Goal: Transaction & Acquisition: Purchase product/service

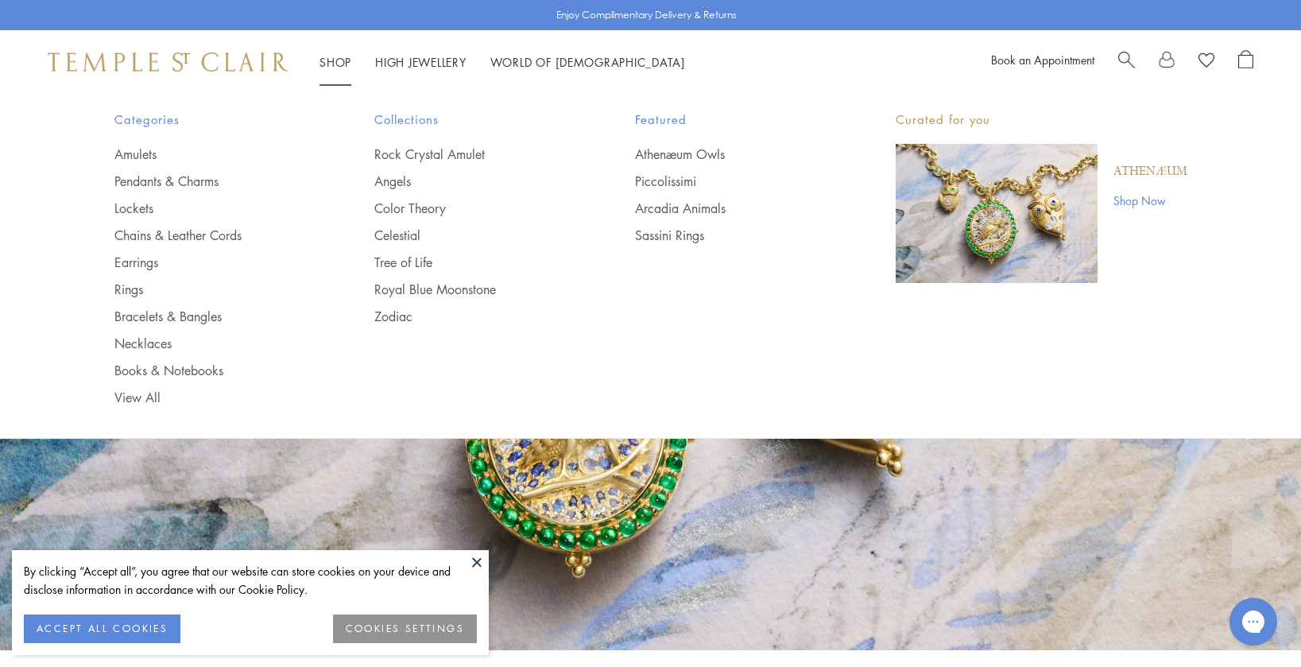
click at [335, 57] on link "Shop Shop" at bounding box center [335, 62] width 32 height 16
click at [126, 261] on link "Earrings" at bounding box center [212, 261] width 197 height 17
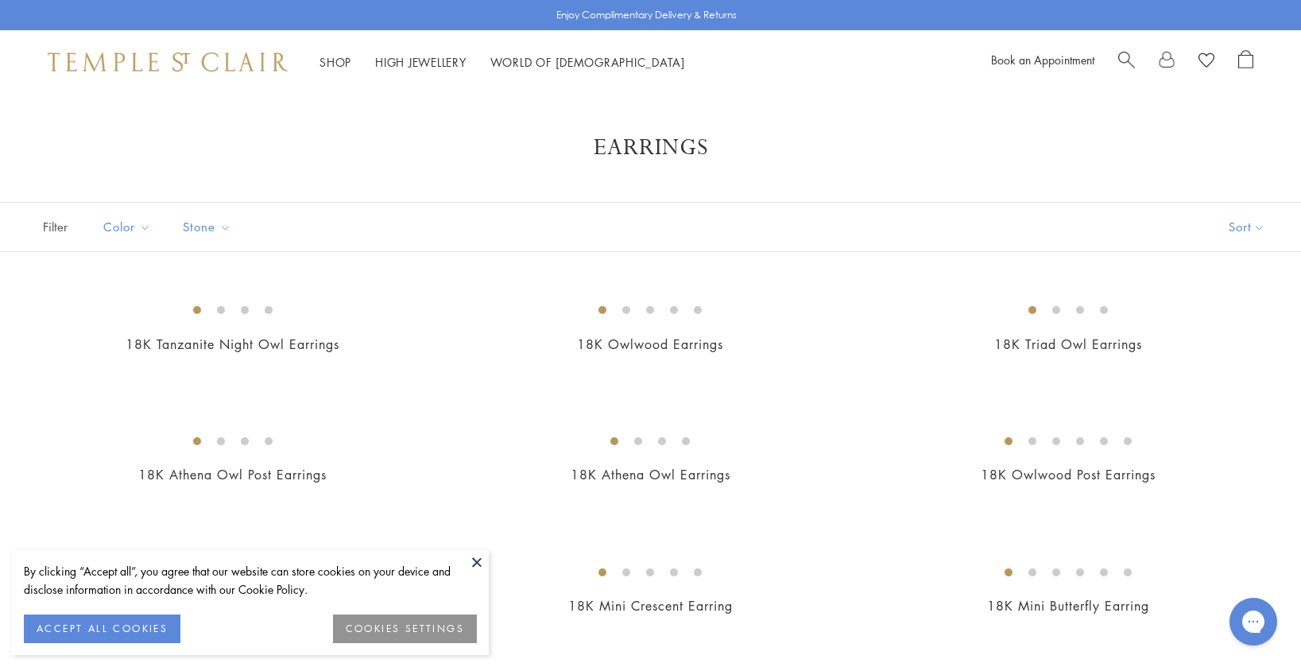
click at [137, 630] on button "ACCEPT ALL COOKIES" at bounding box center [102, 628] width 157 height 29
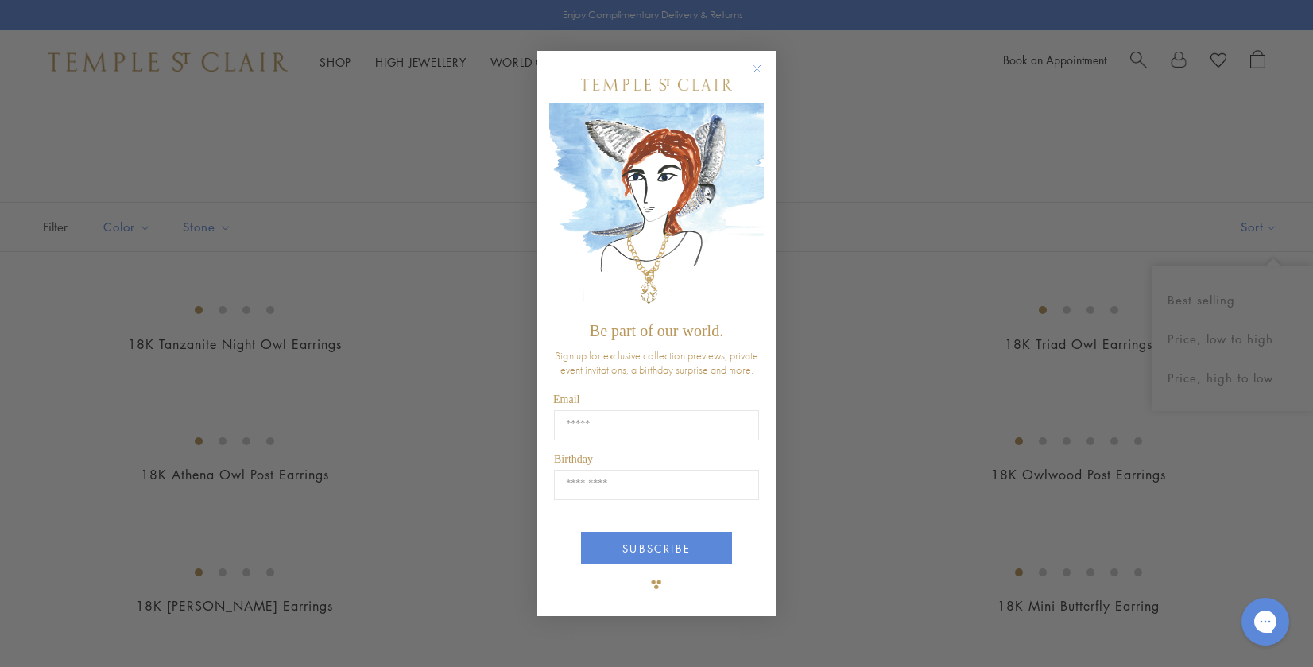
drag, startPoint x: 851, startPoint y: 172, endPoint x: 840, endPoint y: 141, distance: 32.2
click at [851, 172] on div "Close dialog Be part of our world. Sign up for exclusive collection previews, p…" at bounding box center [656, 333] width 1313 height 667
click at [756, 70] on icon "Close dialog" at bounding box center [757, 69] width 20 height 20
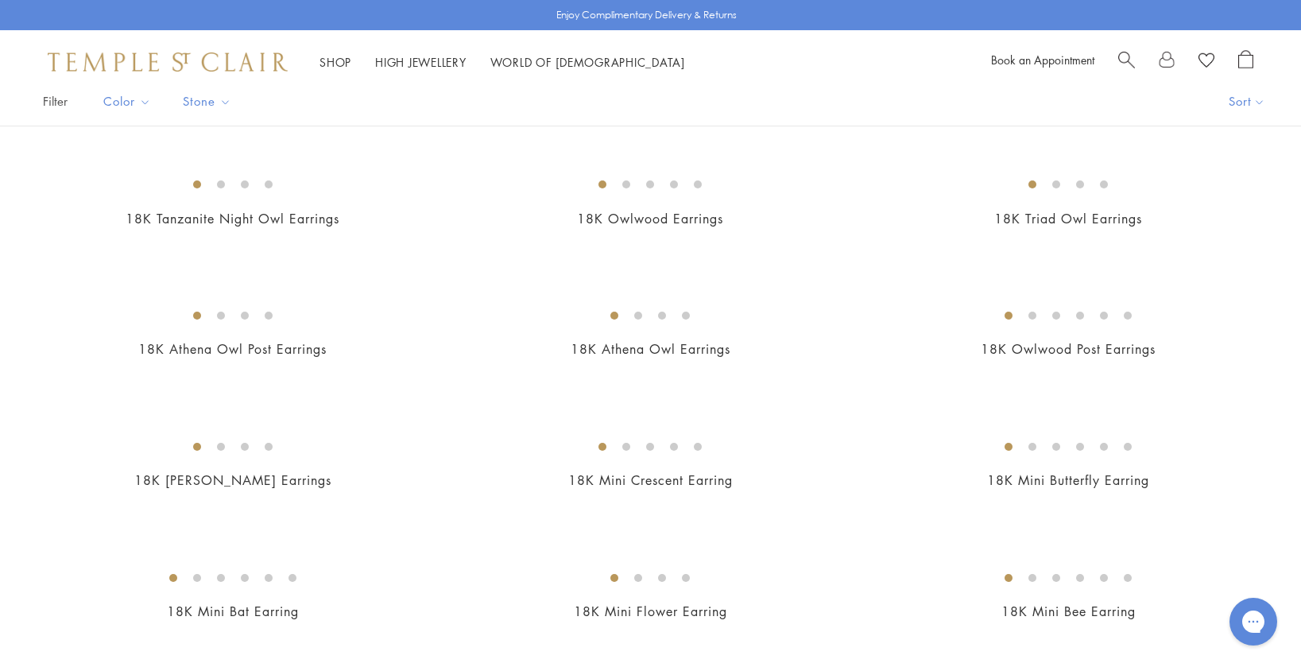
scroll to position [127, 0]
click at [1298, 73] on div "Shop Shop Categories Amulets Pendants & Charms Lockets Chains & Leather Cords E…" at bounding box center [656, 62] width 1313 height 64
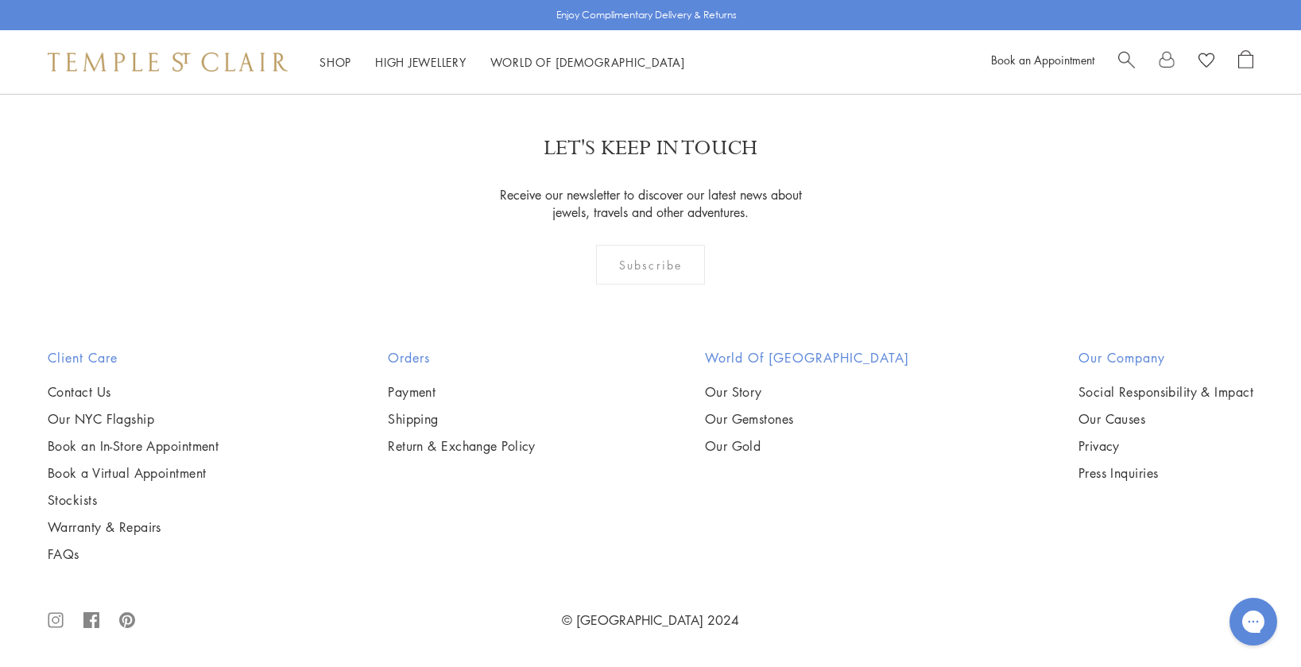
scroll to position [6980, 0]
click at [0, 0] on img at bounding box center [0, 0] width 0 height 0
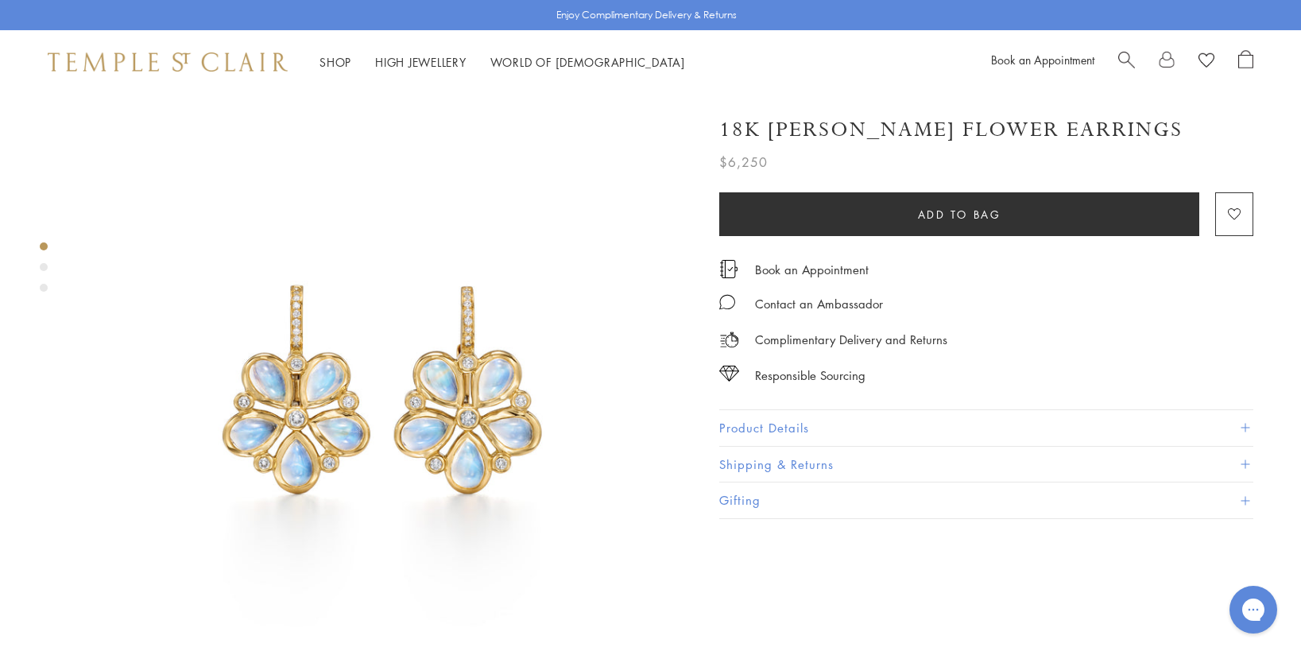
click at [44, 264] on div "Product gallery navigation" at bounding box center [44, 267] width 8 height 8
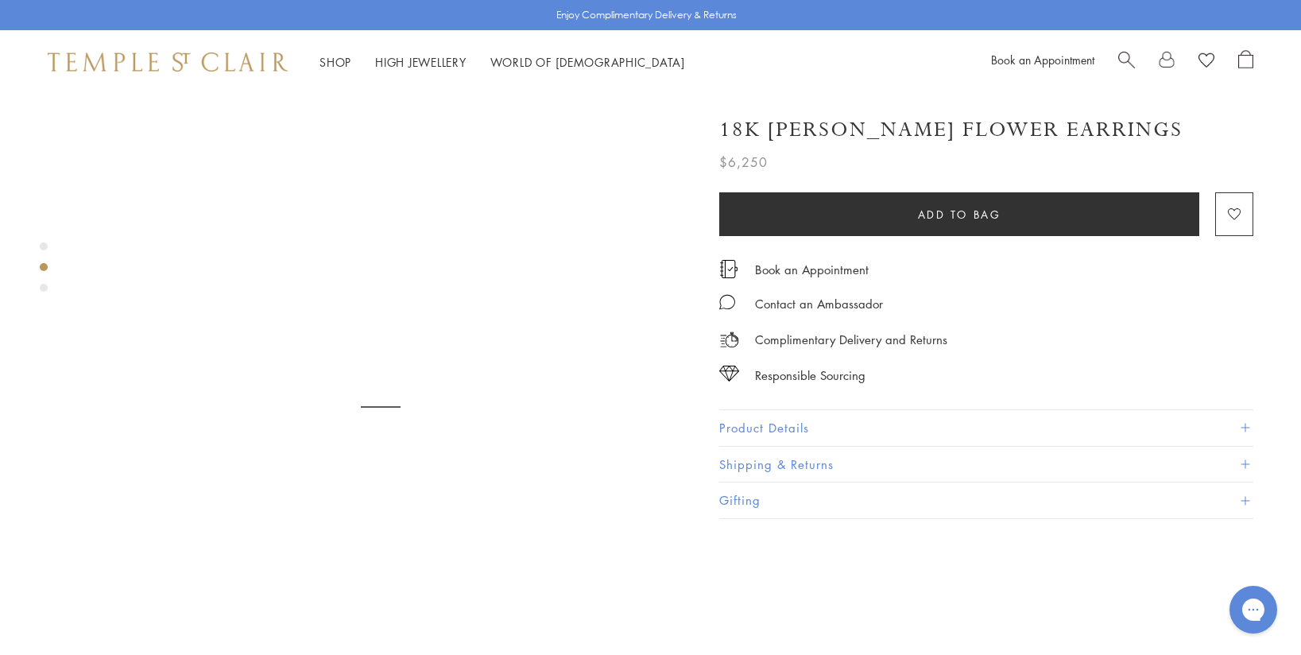
scroll to position [632, 0]
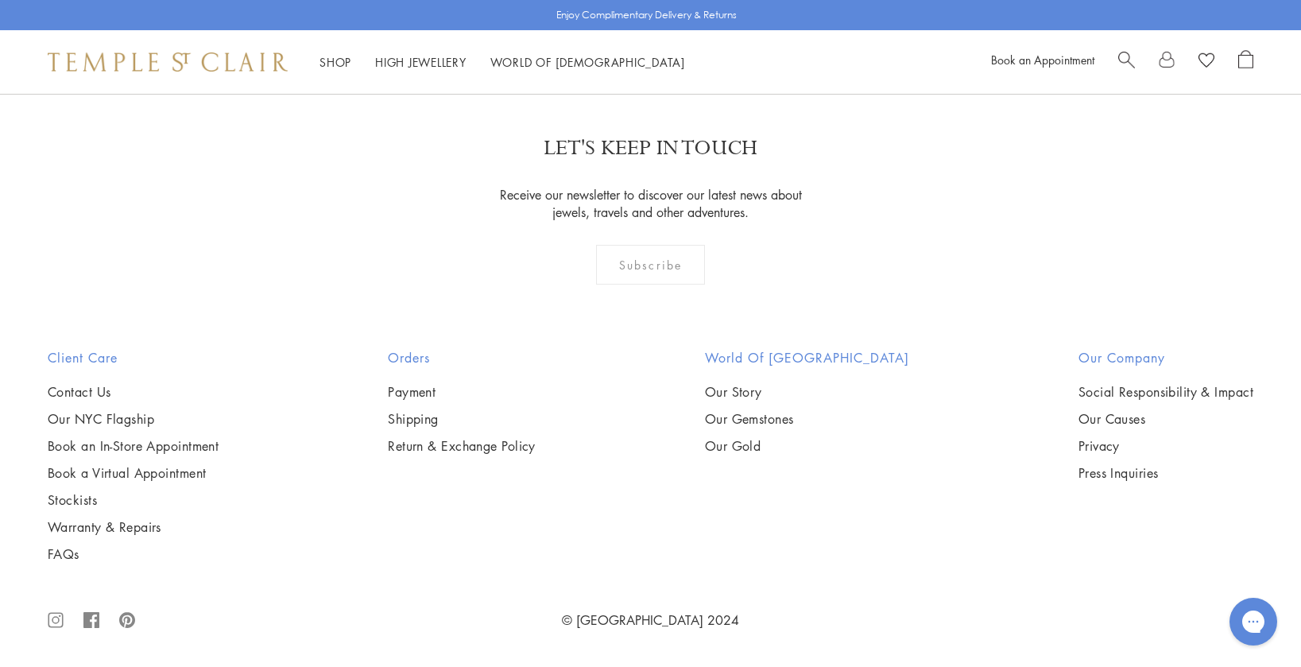
scroll to position [8660, 0]
click at [623, 29] on link "2" at bounding box center [625, 8] width 52 height 44
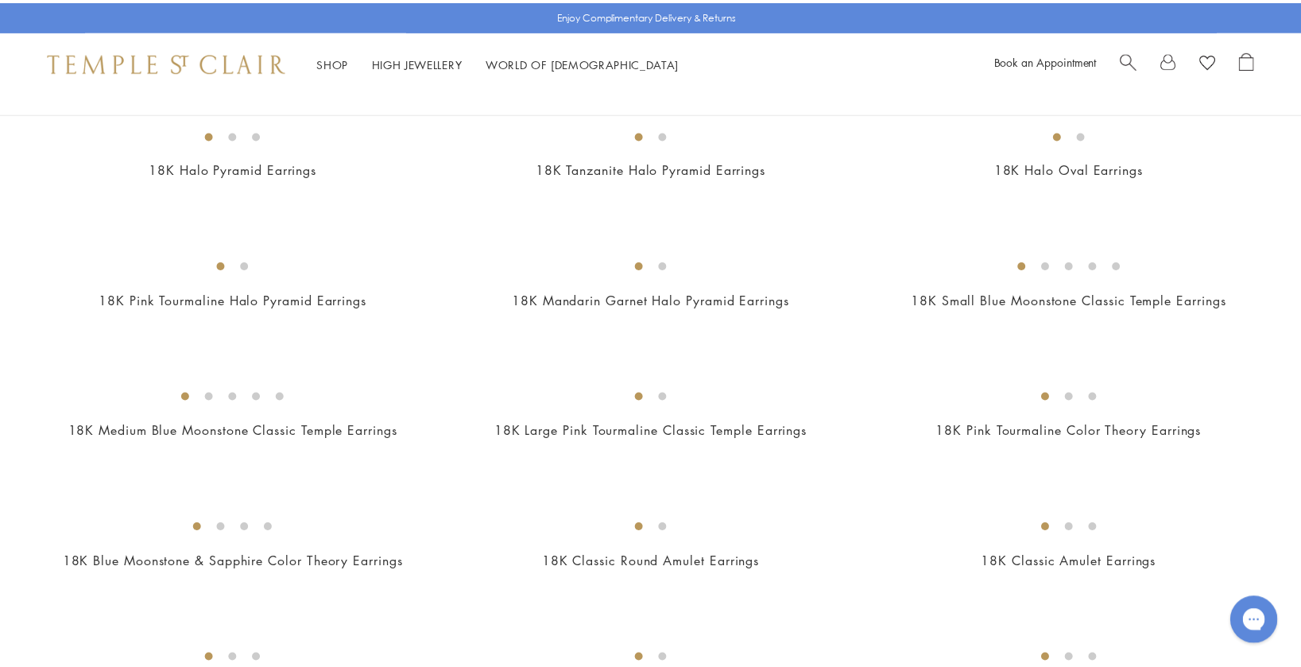
scroll to position [695, 0]
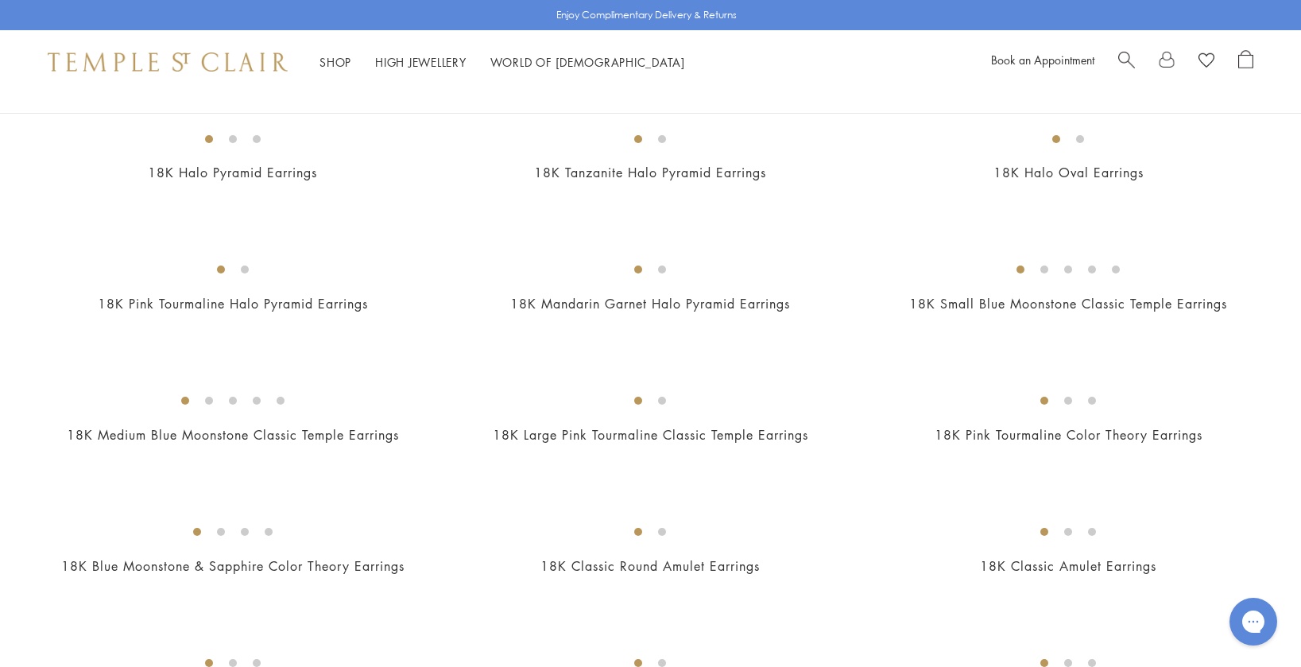
click at [0, 0] on img at bounding box center [0, 0] width 0 height 0
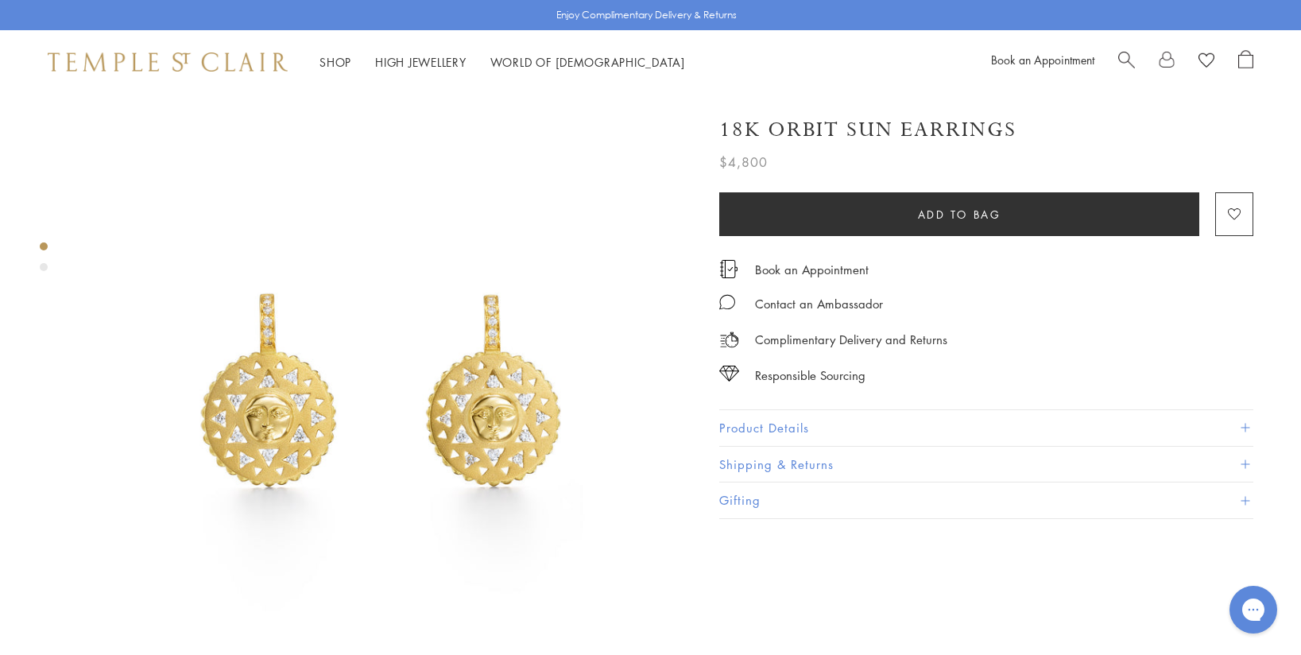
click at [43, 266] on div "Product gallery navigation" at bounding box center [44, 267] width 8 height 8
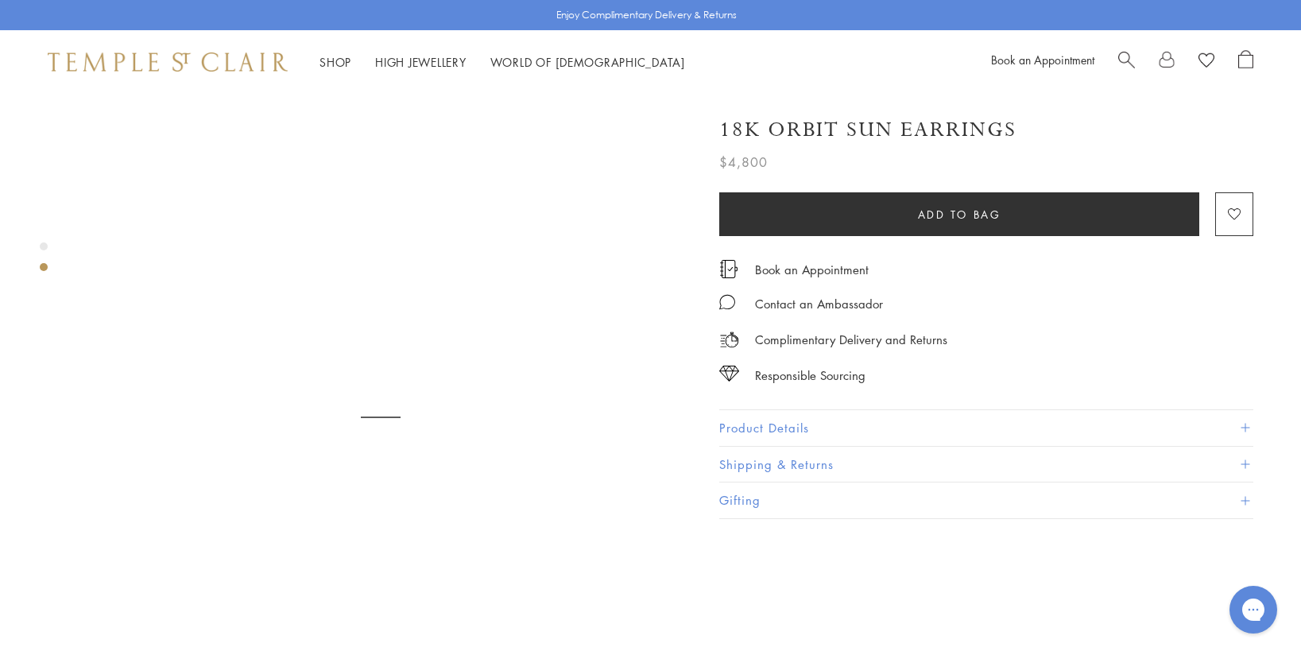
scroll to position [632, 0]
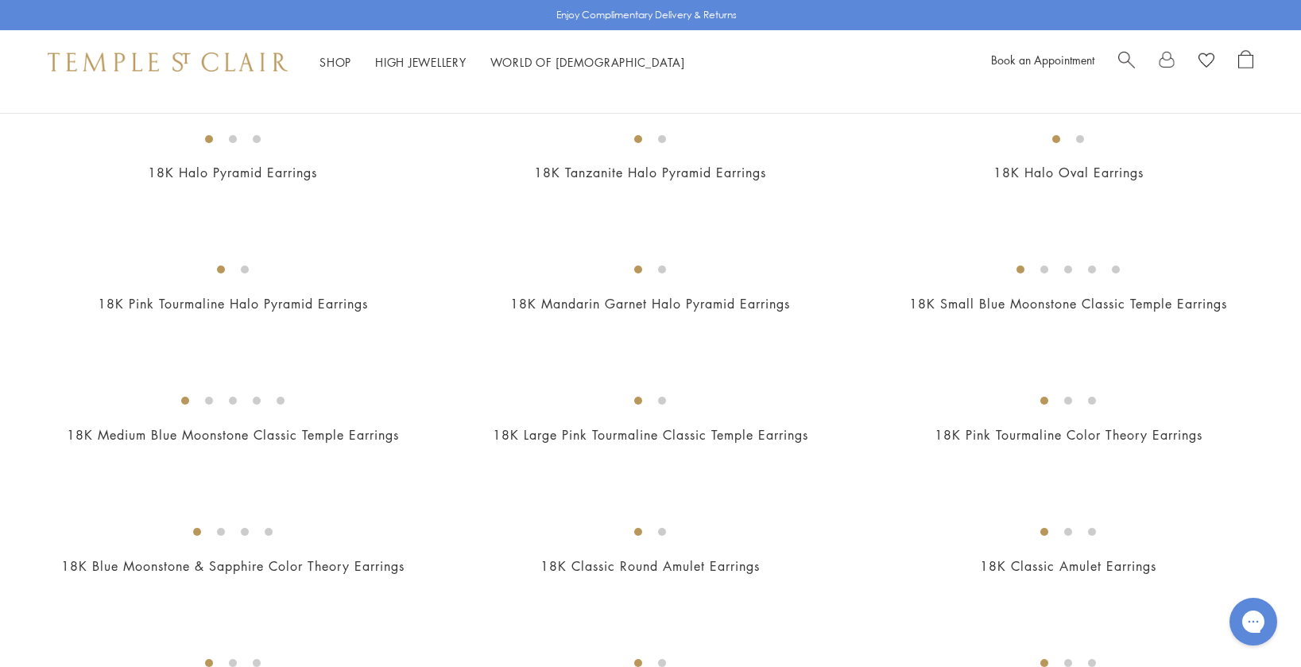
click at [0, 0] on img at bounding box center [0, 0] width 0 height 0
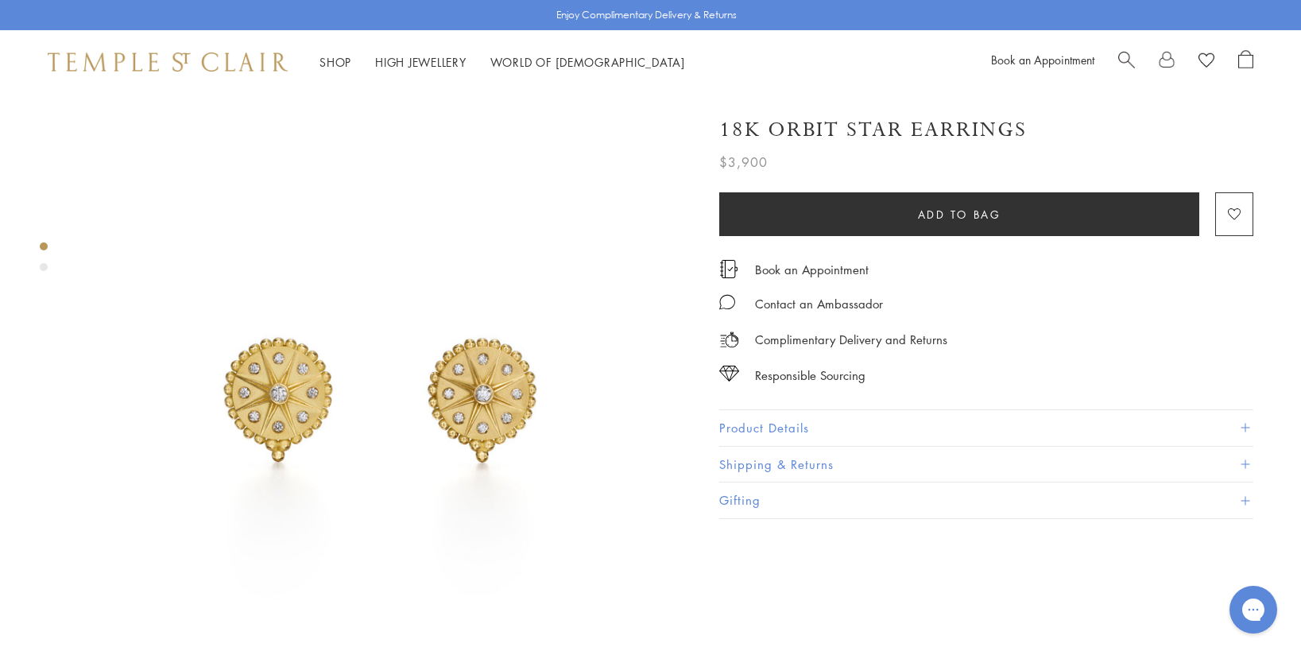
click at [44, 268] on div "Product gallery navigation" at bounding box center [44, 267] width 8 height 8
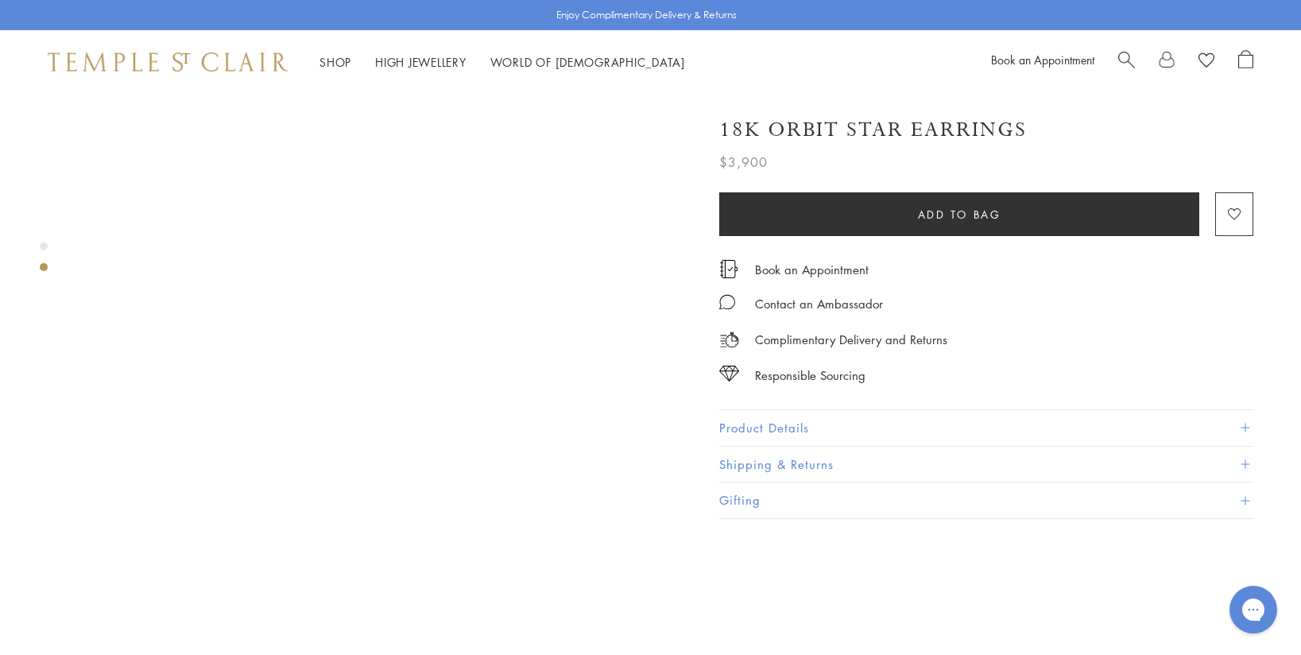
scroll to position [631, 0]
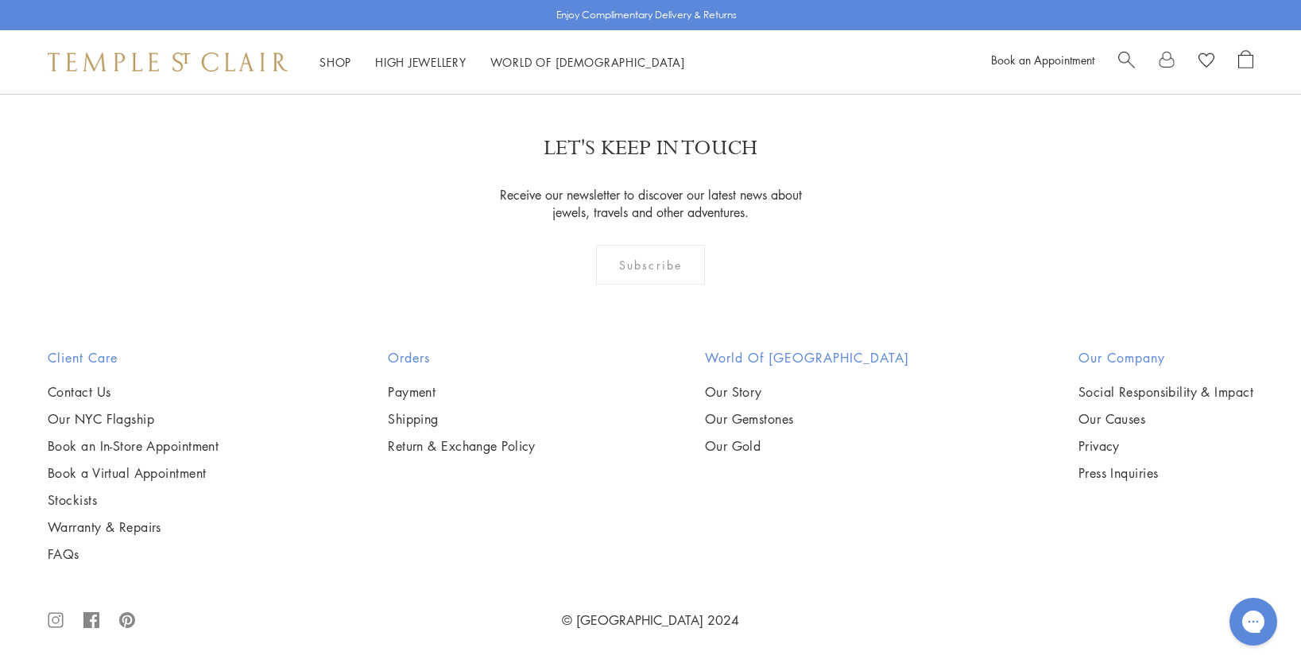
scroll to position [3623, 0]
click at [0, 0] on img at bounding box center [0, 0] width 0 height 0
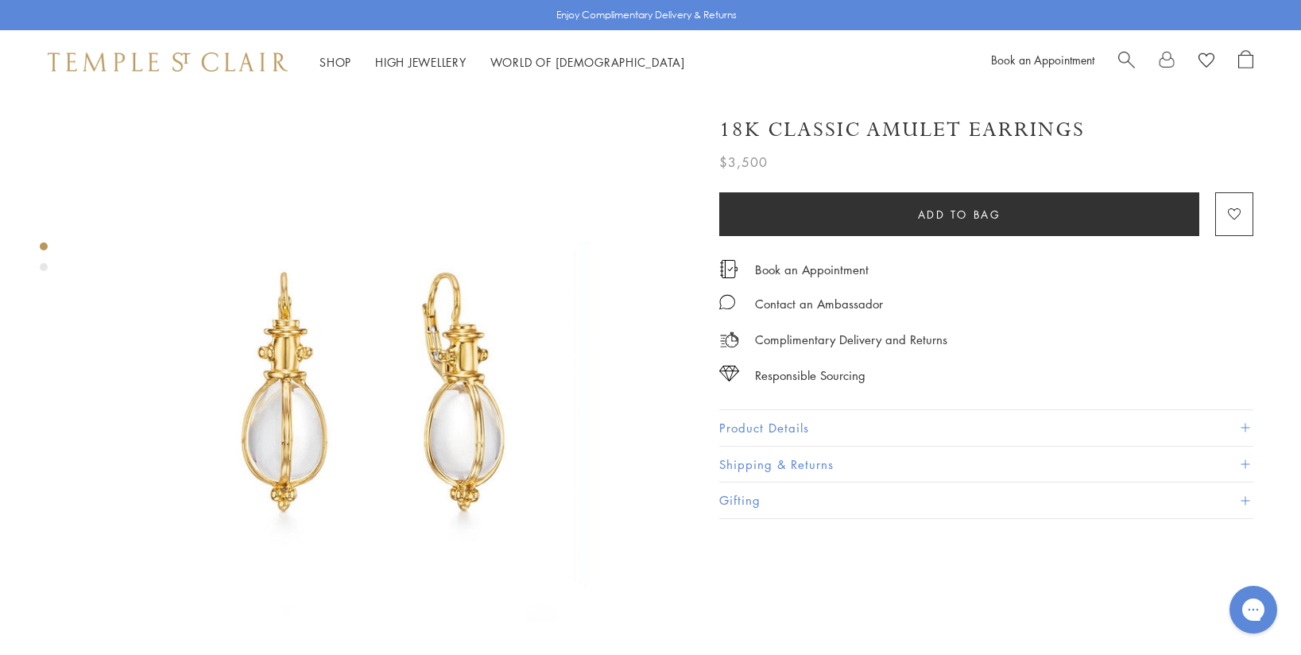
click at [41, 267] on div "Product gallery navigation" at bounding box center [44, 267] width 8 height 8
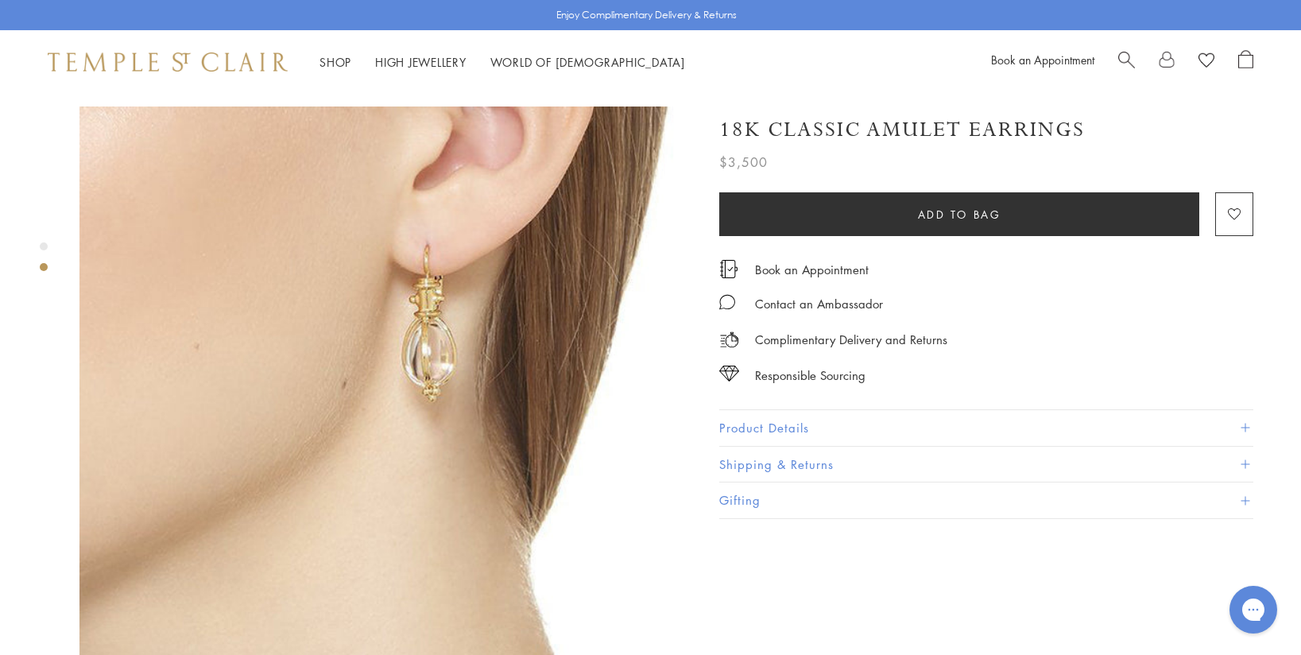
scroll to position [632, 0]
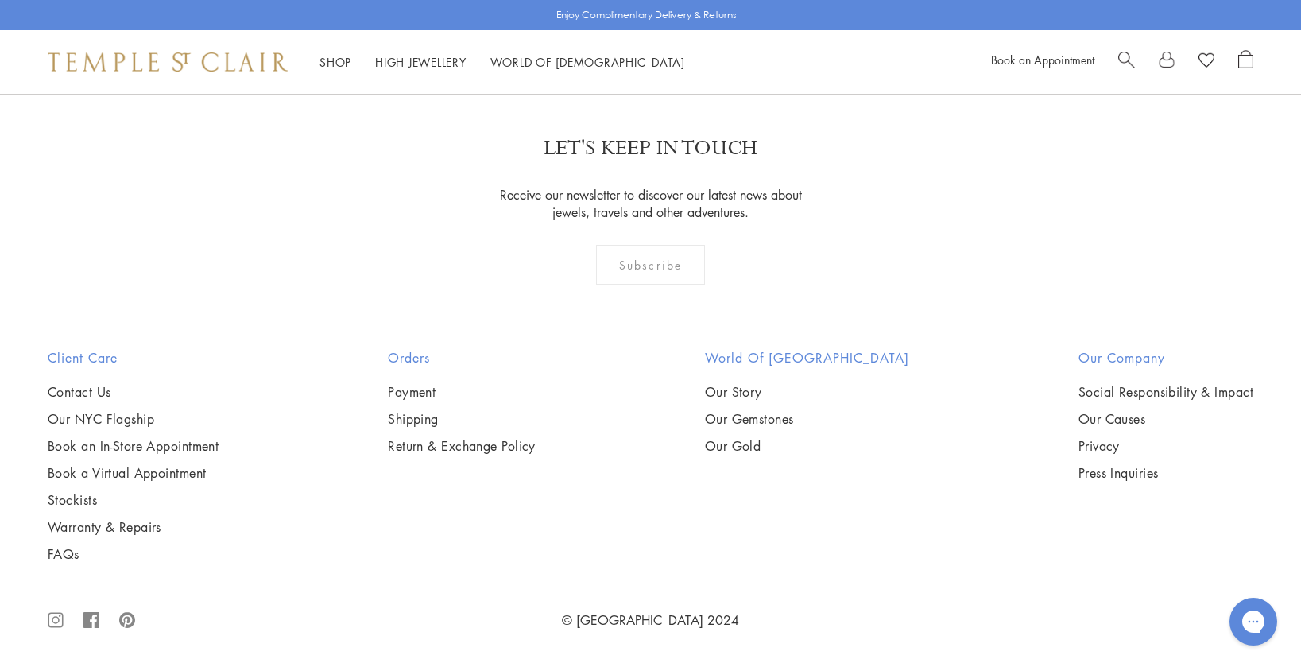
scroll to position [6582, 0]
drag, startPoint x: 1307, startPoint y: 482, endPoint x: 60, endPoint y: 0, distance: 1336.8
click at [705, 29] on link "3" at bounding box center [702, 8] width 52 height 44
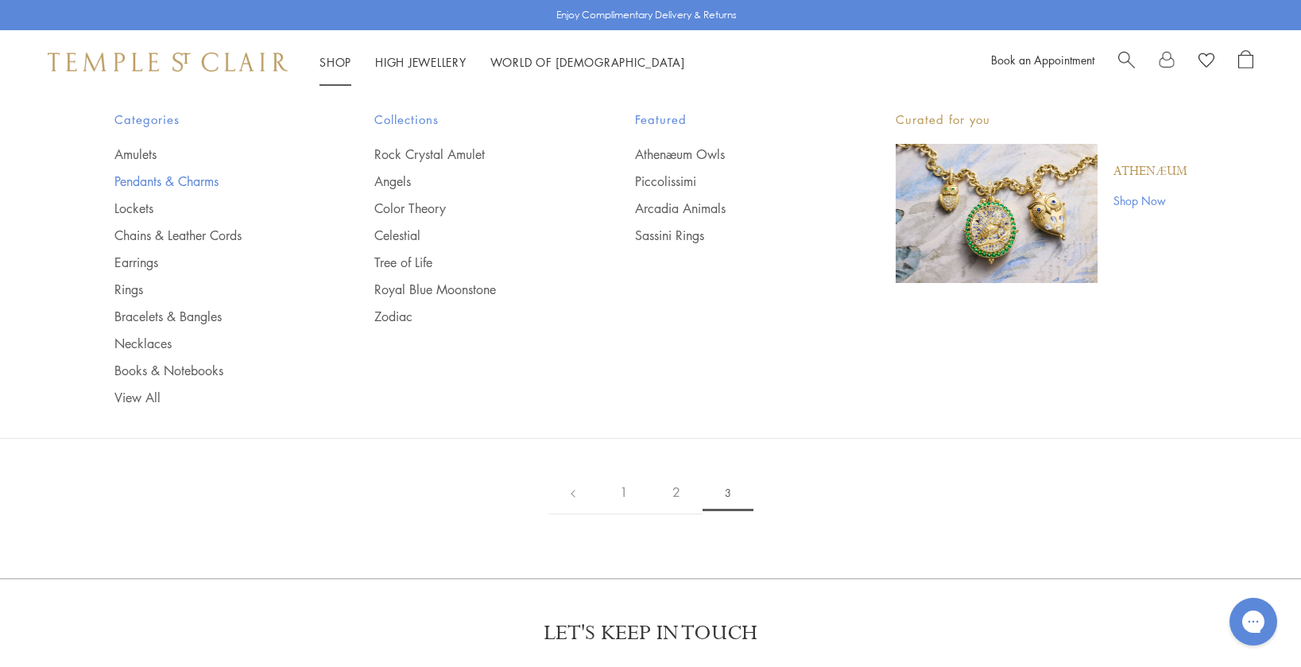
click at [188, 180] on link "Pendants & Charms" at bounding box center [212, 180] width 197 height 17
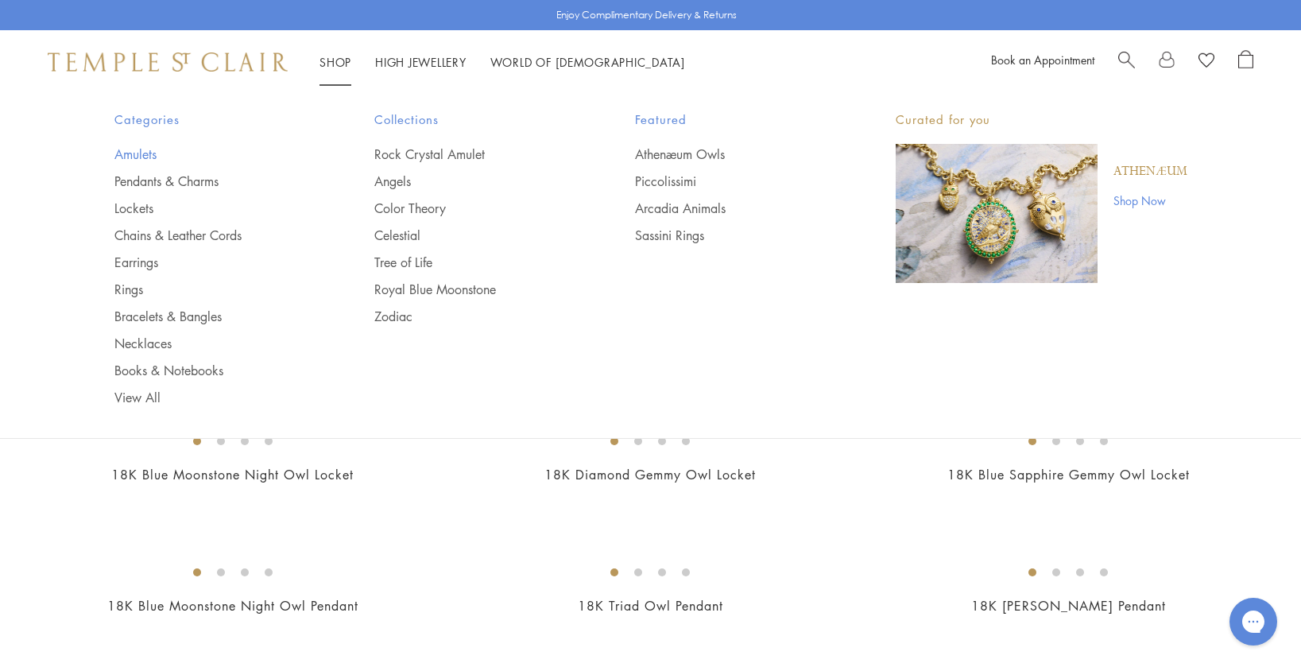
click at [134, 154] on link "Amulets" at bounding box center [212, 153] width 197 height 17
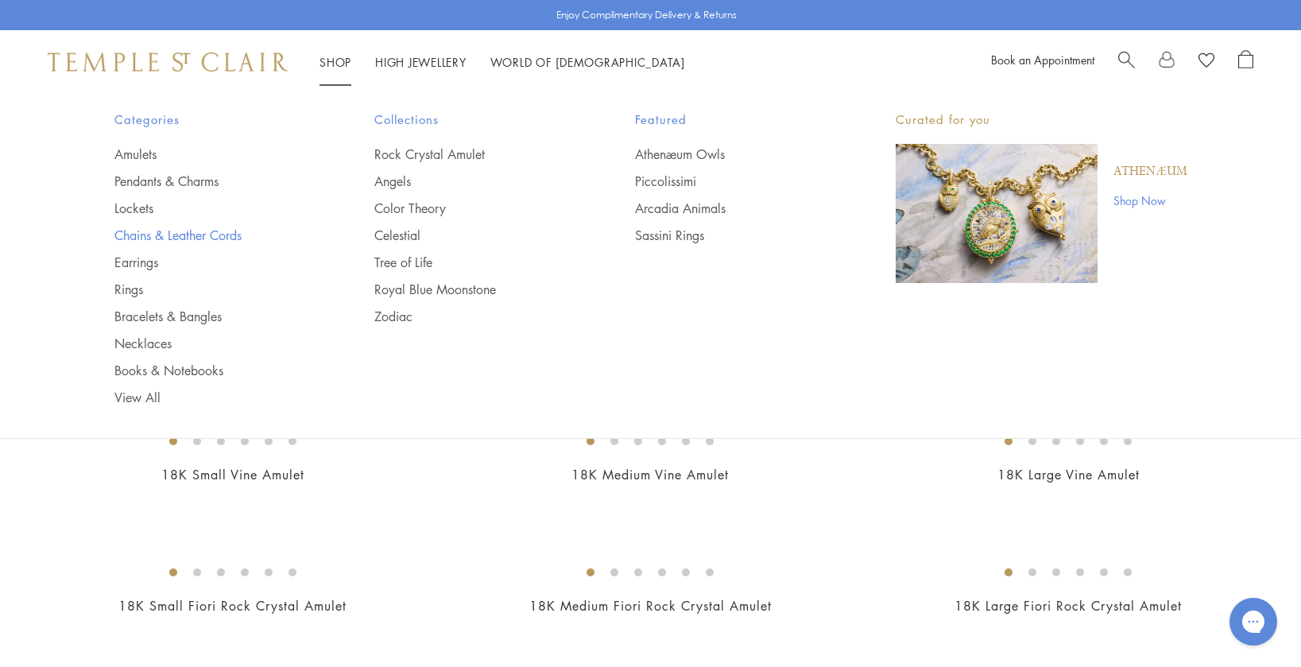
click at [177, 236] on link "Chains & Leather Cords" at bounding box center [212, 234] width 197 height 17
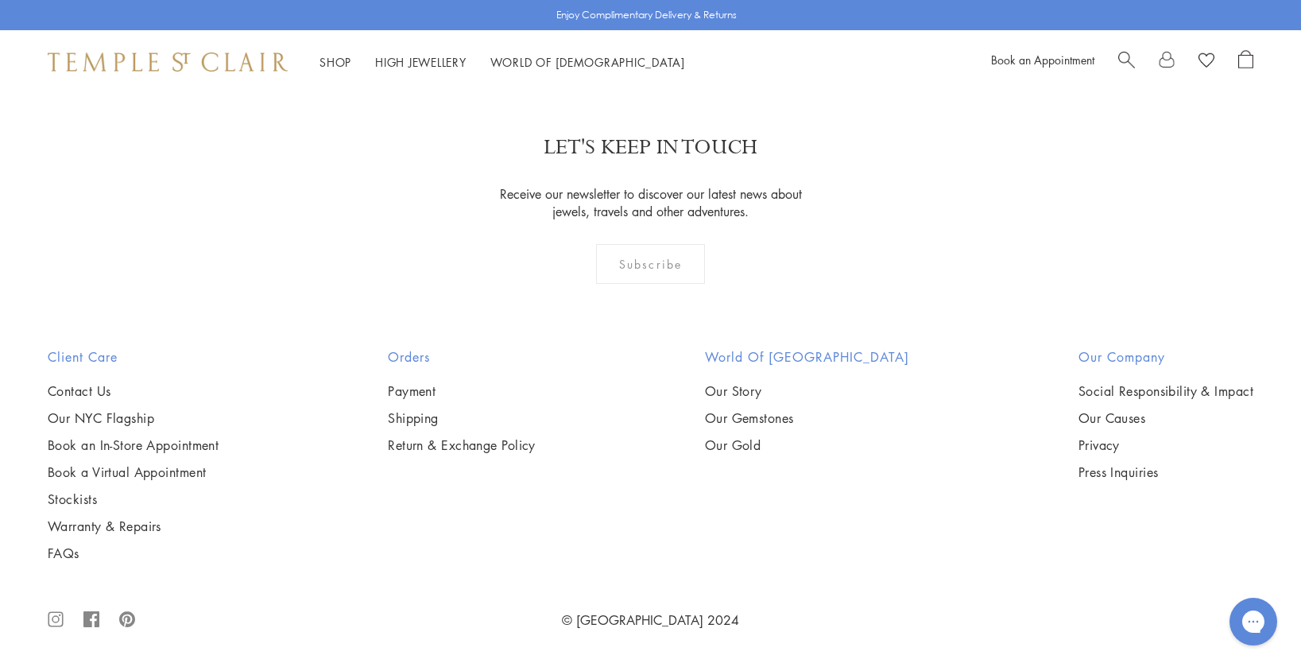
scroll to position [1174, 0]
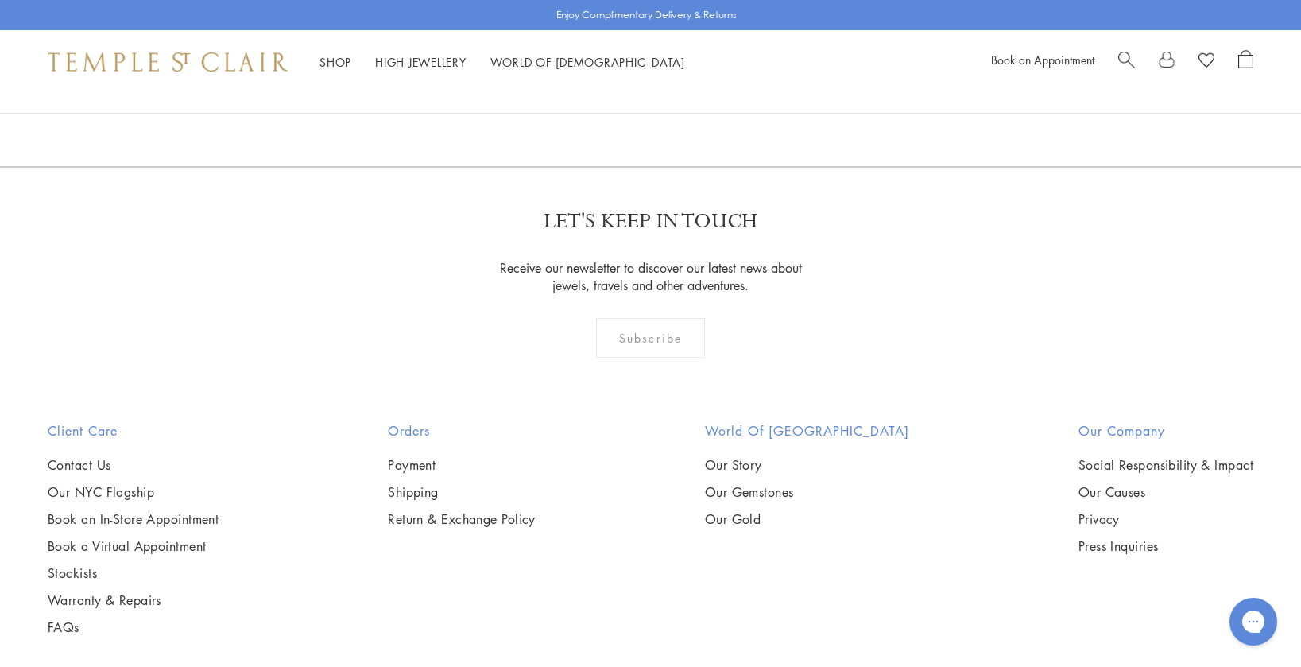
click at [0, 0] on img at bounding box center [0, 0] width 0 height 0
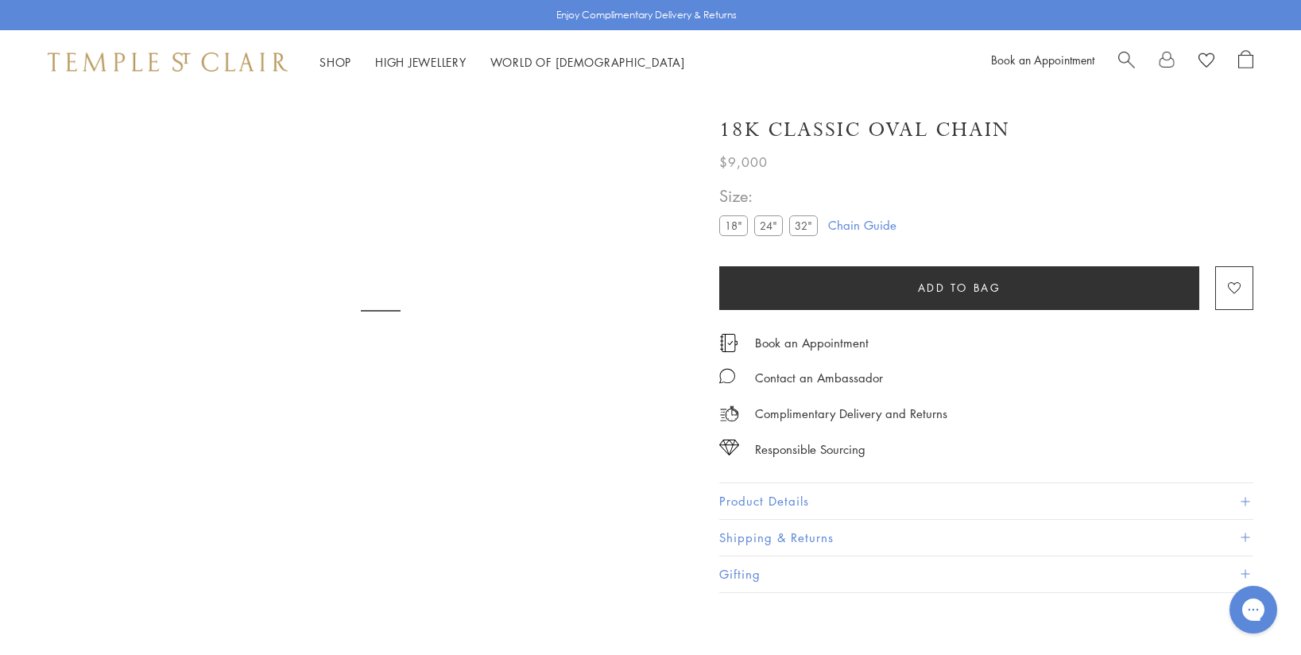
scroll to position [94, 0]
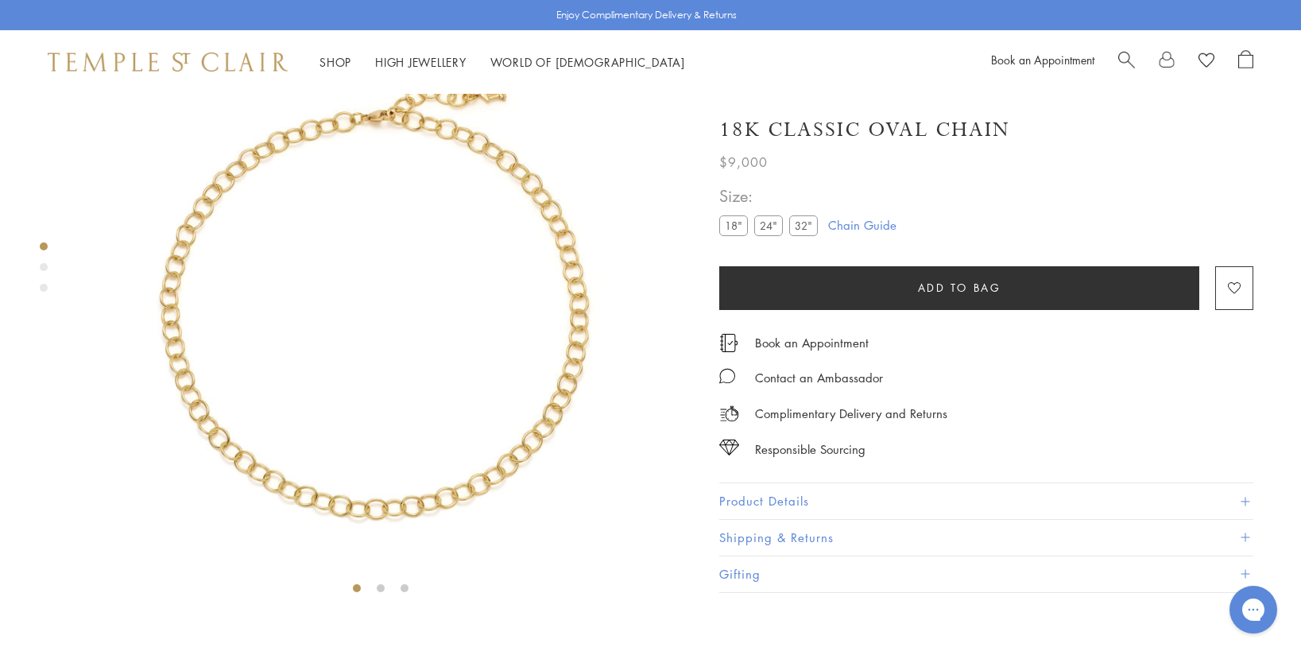
click at [808, 226] on label "32"" at bounding box center [803, 225] width 29 height 20
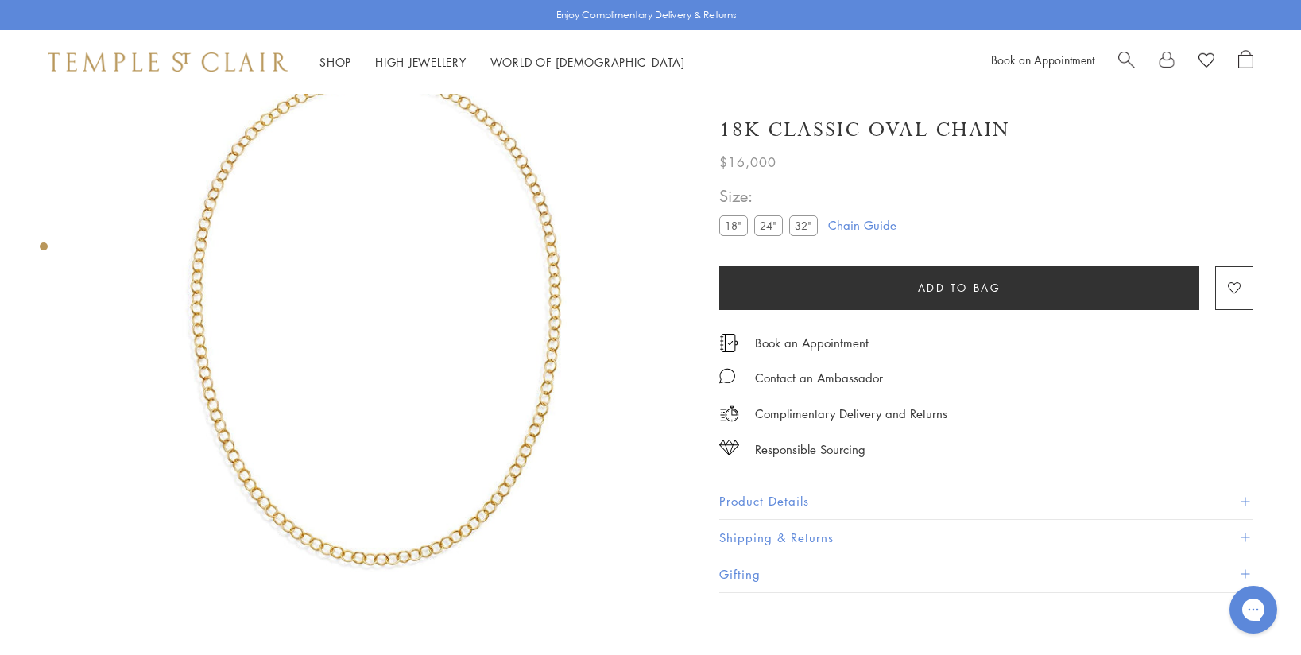
click at [549, 269] on img at bounding box center [380, 301] width 602 height 602
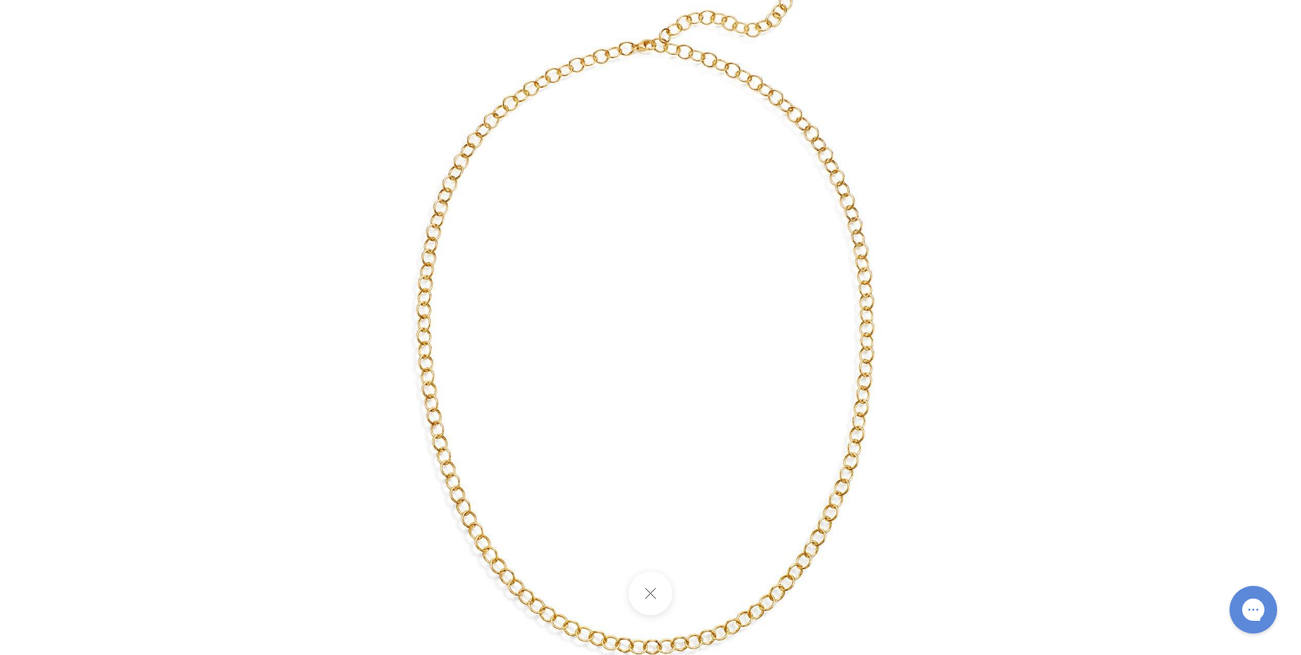
click at [630, 94] on img at bounding box center [651, 328] width 744 height 744
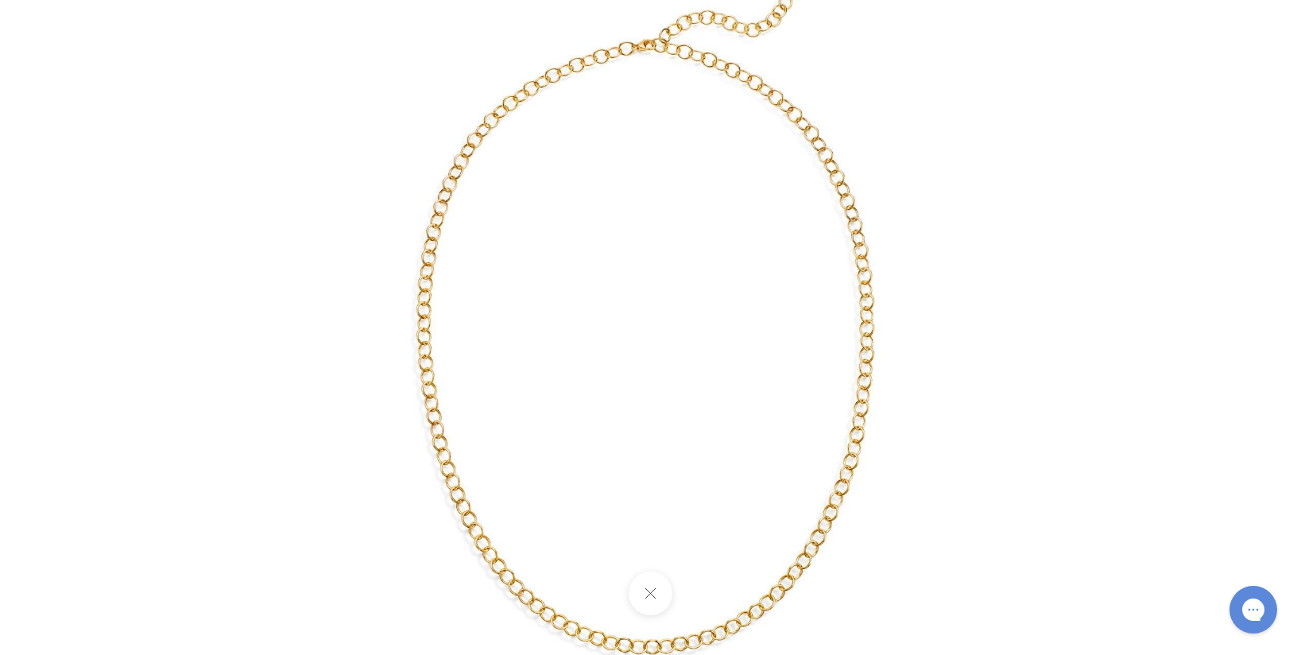
click at [656, 600] on button at bounding box center [651, 593] width 44 height 44
